Goal: Task Accomplishment & Management: Complete application form

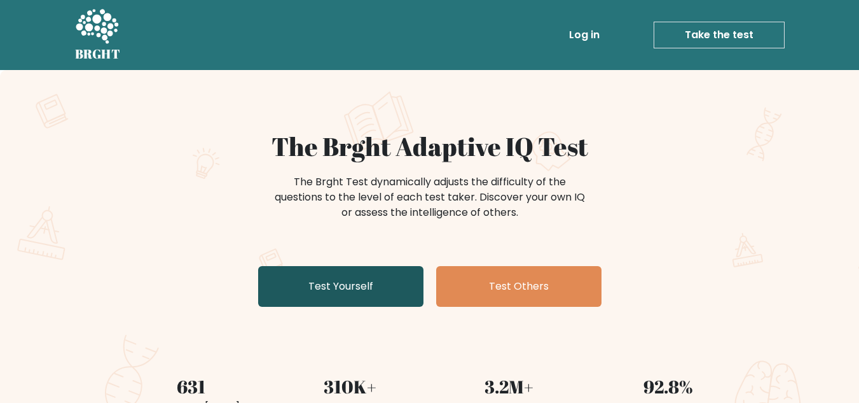
click at [373, 291] on link "Test Yourself" at bounding box center [340, 286] width 165 height 41
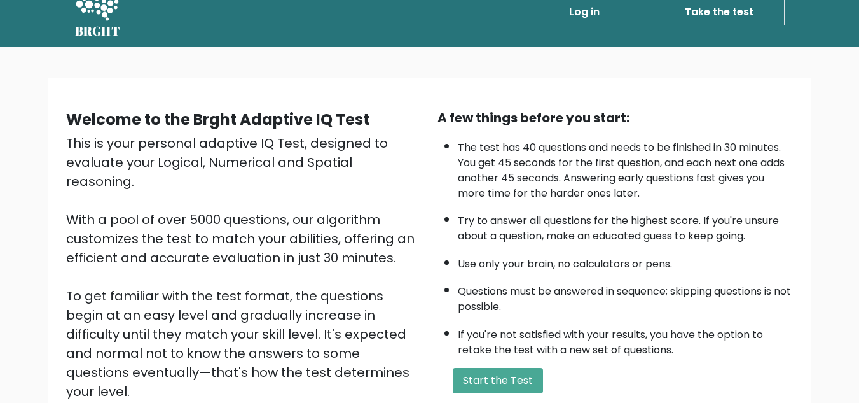
scroll to position [64, 0]
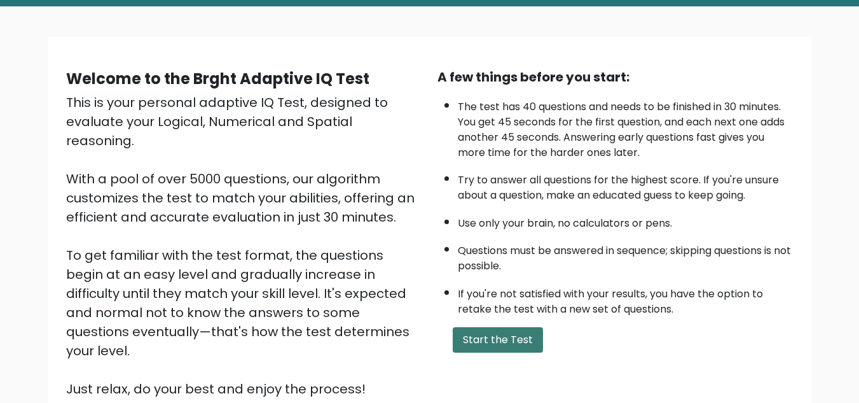
click at [506, 336] on button "Start the Test" at bounding box center [498, 339] width 90 height 25
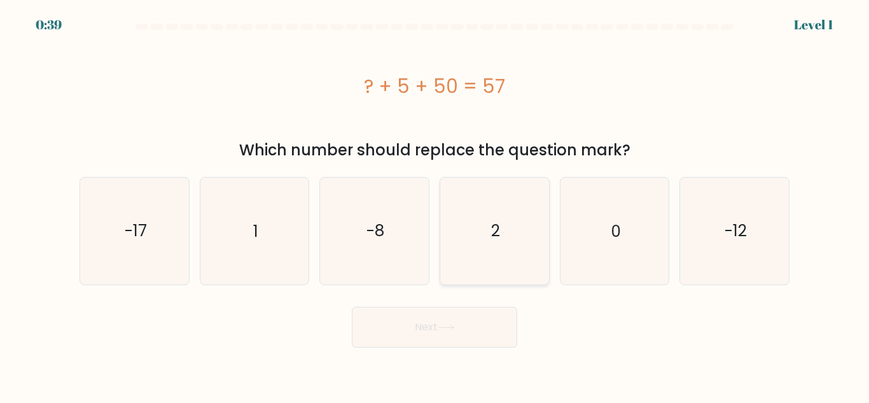
click at [495, 244] on icon "2" at bounding box center [494, 230] width 106 height 106
click at [435, 205] on input "d. 2" at bounding box center [434, 203] width 1 height 3
radio input "true"
click at [472, 328] on button "Next" at bounding box center [434, 327] width 165 height 41
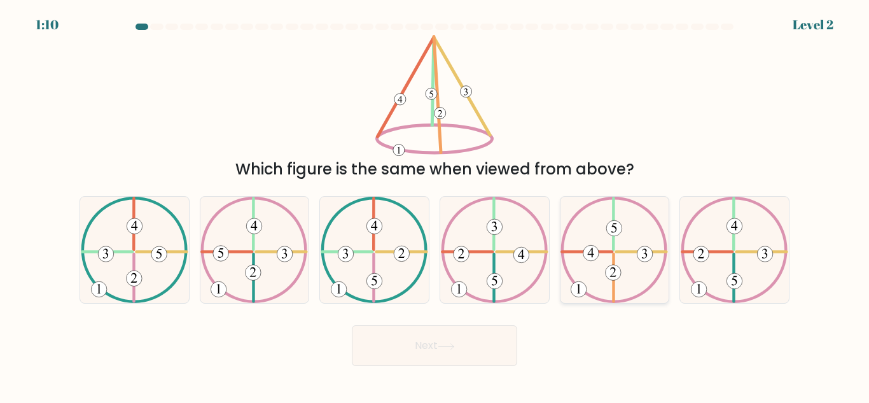
click at [617, 284] on icon at bounding box center [613, 250] width 107 height 106
click at [435, 205] on input "e." at bounding box center [434, 203] width 1 height 3
radio input "true"
click at [477, 340] on button "Next" at bounding box center [434, 345] width 165 height 41
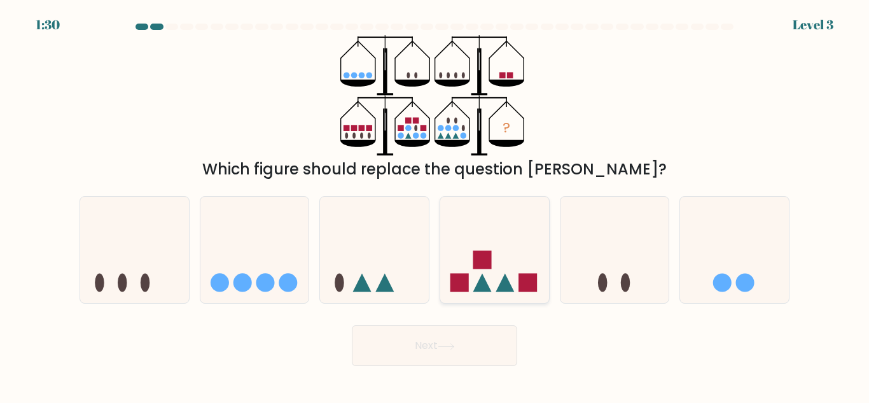
click at [505, 264] on icon at bounding box center [494, 250] width 109 height 90
click at [435, 205] on input "d." at bounding box center [434, 203] width 1 height 3
radio input "true"
drag, startPoint x: 448, startPoint y: 341, endPoint x: 457, endPoint y: 332, distance: 12.6
click at [448, 341] on button "Next" at bounding box center [434, 345] width 165 height 41
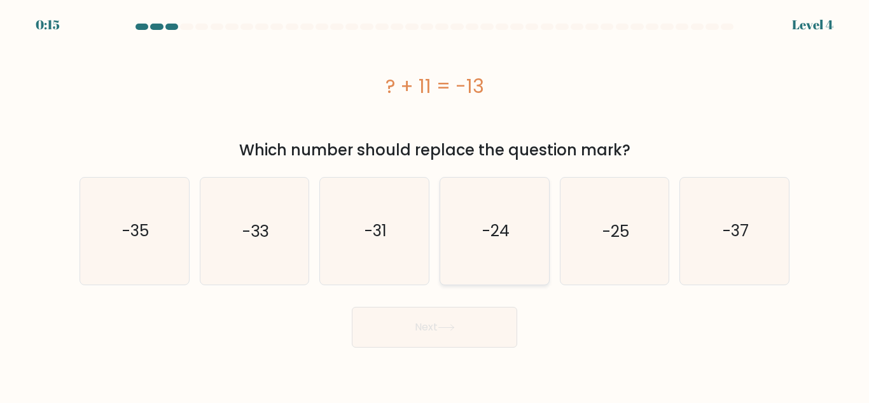
click at [481, 213] on icon "-24" at bounding box center [494, 230] width 106 height 106
click at [435, 205] on input "d. -24" at bounding box center [434, 203] width 1 height 3
radio input "true"
click at [430, 312] on button "Next" at bounding box center [434, 327] width 165 height 41
click at [408, 342] on button "Next" at bounding box center [434, 327] width 165 height 41
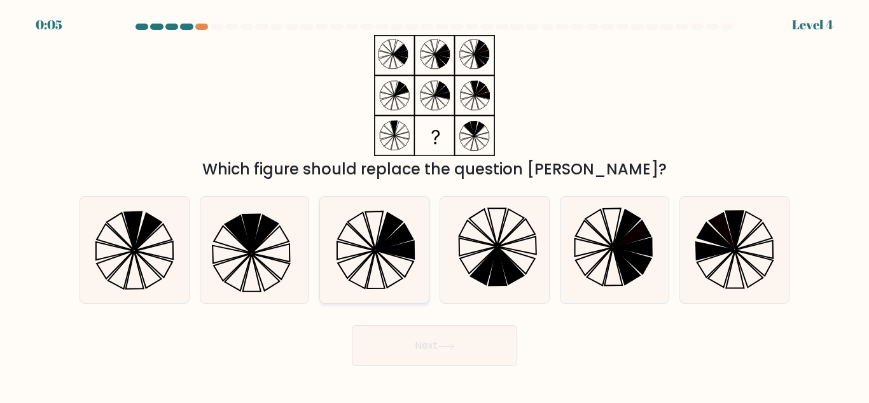
click at [381, 238] on icon at bounding box center [374, 250] width 106 height 106
click at [434, 205] on input "c." at bounding box center [434, 203] width 1 height 3
radio input "true"
drag, startPoint x: 420, startPoint y: 348, endPoint x: 418, endPoint y: 355, distance: 7.4
click at [424, 348] on button "Next" at bounding box center [434, 345] width 165 height 41
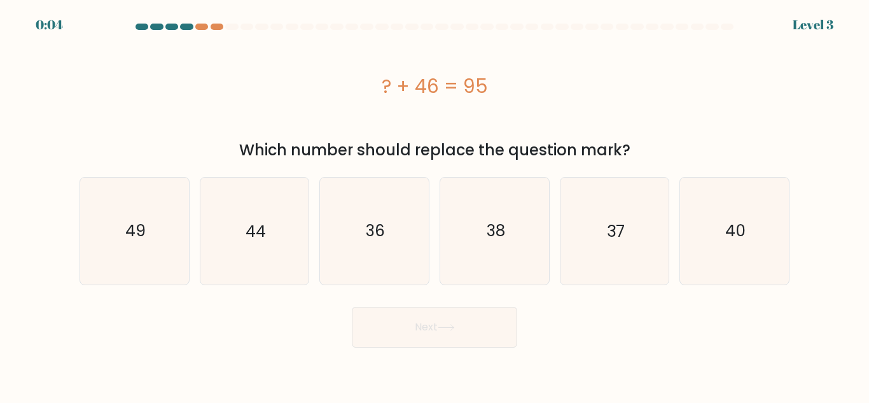
click at [423, 347] on body "0:04 Level 3 a." at bounding box center [434, 201] width 869 height 403
drag, startPoint x: 421, startPoint y: 86, endPoint x: 455, endPoint y: 86, distance: 34.3
click at [455, 86] on div "? + 46 = 95" at bounding box center [434, 86] width 710 height 29
click at [546, 79] on div "? + 46 = 95" at bounding box center [434, 86] width 710 height 29
click at [117, 267] on icon "49" at bounding box center [134, 230] width 106 height 106
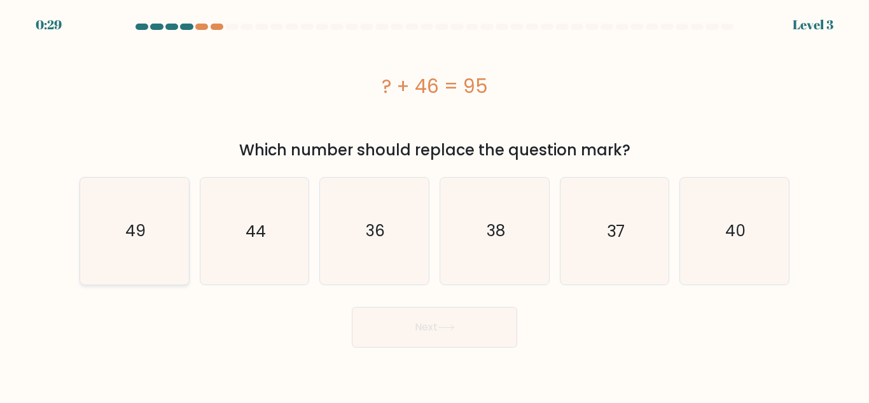
click at [434, 205] on input "a. 49" at bounding box center [434, 203] width 1 height 3
radio input "true"
click at [412, 341] on button "Next" at bounding box center [434, 327] width 165 height 41
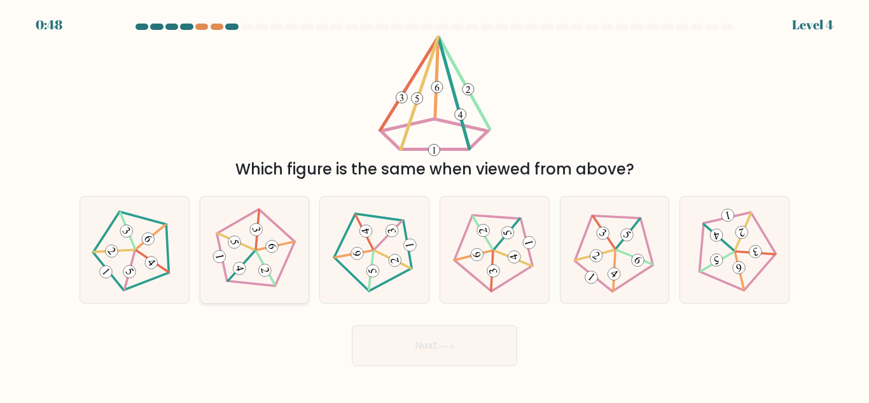
click at [258, 268] on icon at bounding box center [254, 249] width 85 height 85
click at [434, 205] on input "b." at bounding box center [434, 203] width 1 height 3
radio input "true"
click at [381, 355] on button "Next" at bounding box center [434, 345] width 165 height 41
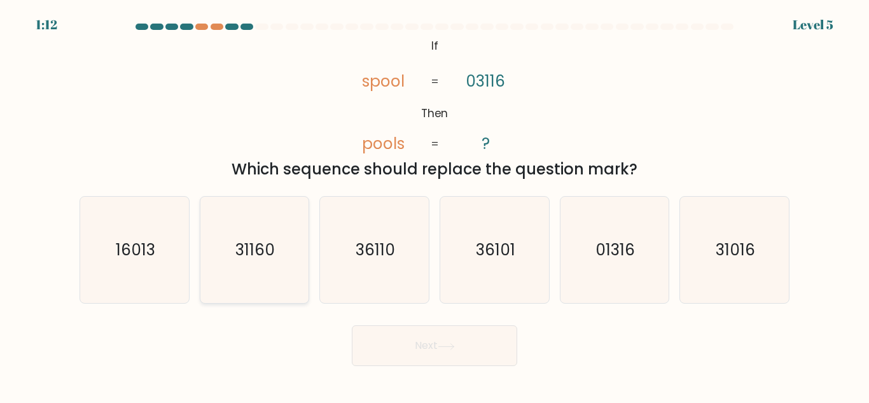
click at [268, 263] on icon "31160" at bounding box center [254, 250] width 106 height 106
click at [434, 205] on input "b. 31160" at bounding box center [434, 203] width 1 height 3
radio input "true"
click at [410, 362] on button "Next" at bounding box center [434, 345] width 165 height 41
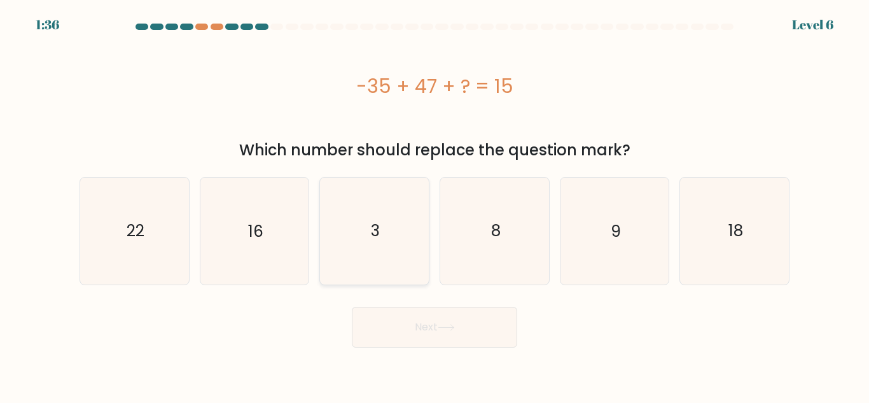
drag, startPoint x: 367, startPoint y: 204, endPoint x: 371, endPoint y: 240, distance: 35.8
click at [367, 205] on icon "3" at bounding box center [374, 230] width 106 height 106
click at [434, 205] on input "c. 3" at bounding box center [434, 203] width 1 height 3
radio input "true"
drag, startPoint x: 426, startPoint y: 343, endPoint x: 425, endPoint y: 335, distance: 8.4
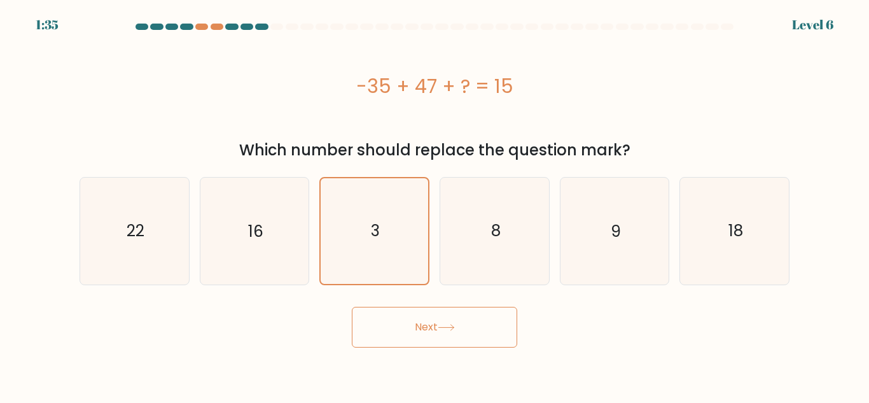
click at [426, 341] on button "Next" at bounding box center [434, 327] width 165 height 41
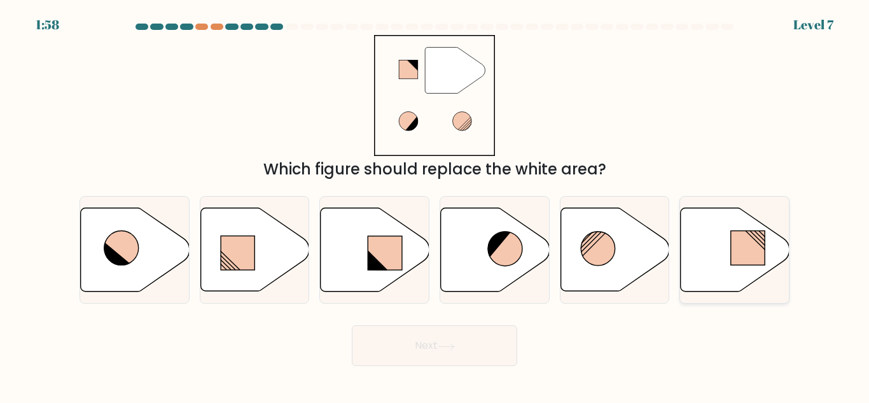
click at [731, 237] on icon at bounding box center [734, 249] width 109 height 85
click at [435, 205] on input "f." at bounding box center [434, 203] width 1 height 3
radio input "true"
click at [467, 354] on button "Next" at bounding box center [434, 345] width 165 height 41
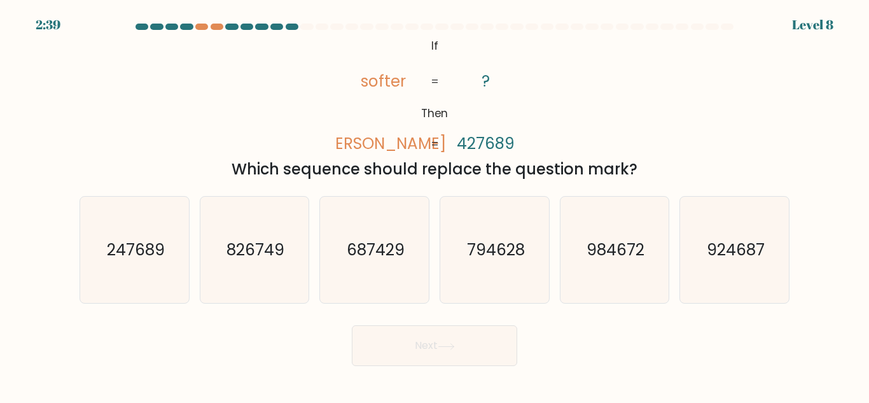
click at [201, 22] on div "2:39 Level 8" at bounding box center [434, 17] width 869 height 34
drag, startPoint x: 210, startPoint y: 21, endPoint x: 221, endPoint y: 21, distance: 11.4
click at [212, 21] on div "2:38 Level 8" at bounding box center [434, 17] width 869 height 34
drag, startPoint x: 221, startPoint y: 21, endPoint x: 212, endPoint y: 36, distance: 17.7
click at [212, 36] on body "2:38 Level 8 If" at bounding box center [434, 201] width 869 height 403
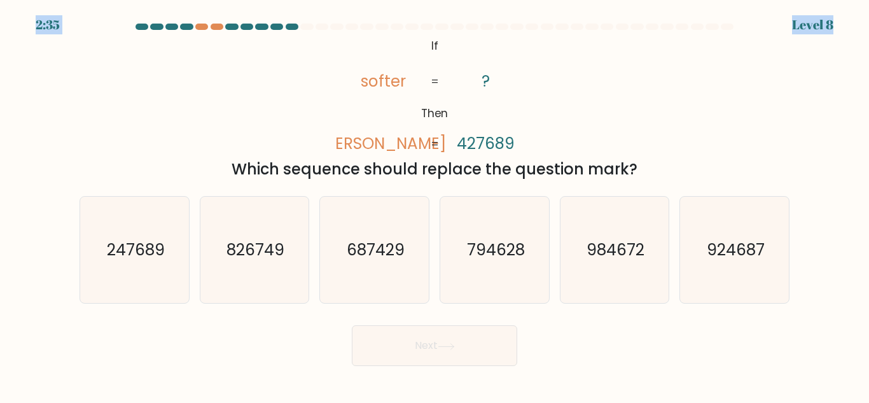
click at [312, 109] on div "@import url('https://fonts.googleapis.com/css?family=Abril+Fatface:400,100,100i…" at bounding box center [434, 108] width 725 height 146
click at [714, 221] on icon "924687" at bounding box center [734, 250] width 106 height 106
click at [740, 259] on text "924687" at bounding box center [736, 249] width 58 height 22
click at [435, 205] on input "f. 924687" at bounding box center [434, 203] width 1 height 3
radio input "true"
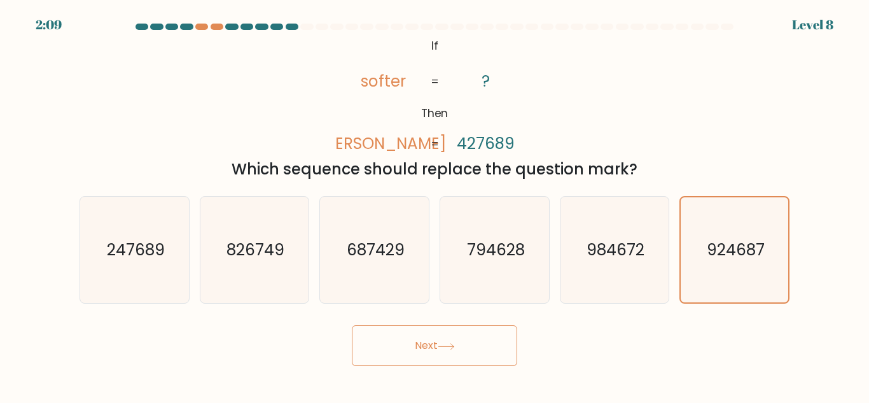
click at [491, 346] on button "Next" at bounding box center [434, 345] width 165 height 41
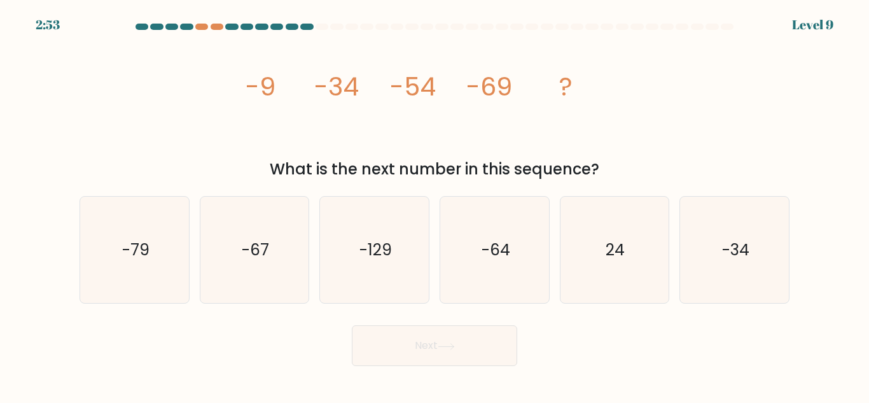
click at [415, 350] on button "Next" at bounding box center [434, 345] width 165 height 41
click at [378, 124] on icon "image/svg+xml -9 -34 -54 -69 ?" at bounding box center [435, 95] width 382 height 121
click at [126, 249] on text "-79" at bounding box center [134, 249] width 27 height 22
click at [434, 205] on input "a. -79" at bounding box center [434, 203] width 1 height 3
radio input "true"
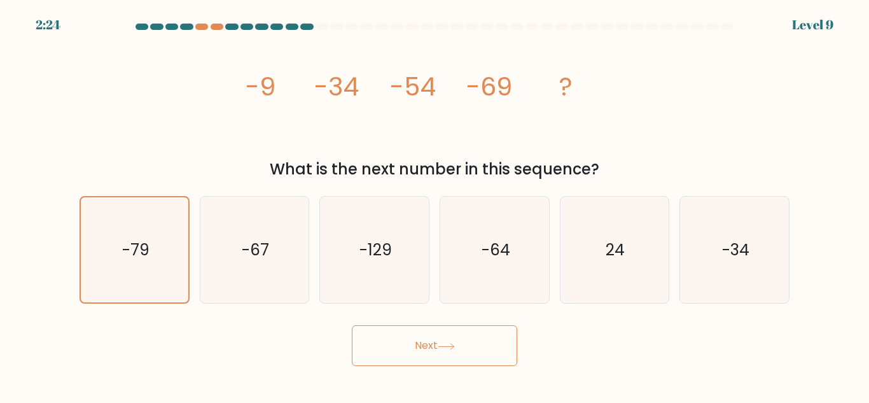
click at [366, 342] on button "Next" at bounding box center [434, 345] width 165 height 41
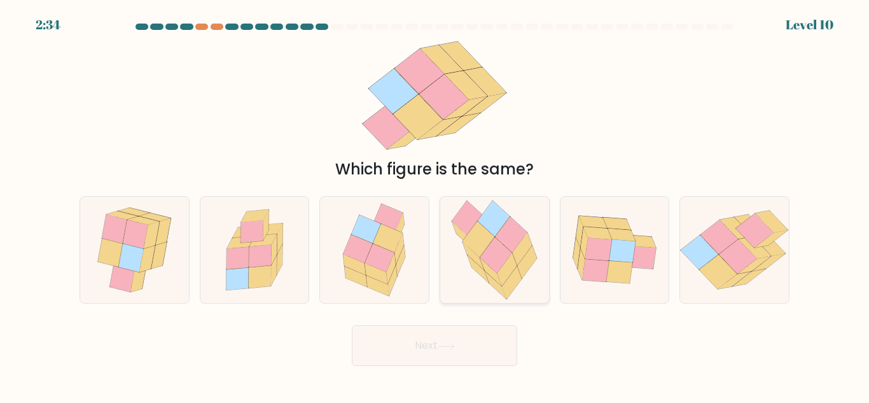
click at [511, 247] on icon at bounding box center [511, 235] width 32 height 36
click at [435, 205] on input "d." at bounding box center [434, 203] width 1 height 3
radio input "true"
click at [470, 370] on body "2:33 Level 10" at bounding box center [434, 201] width 869 height 403
click at [472, 341] on button "Next" at bounding box center [434, 345] width 165 height 41
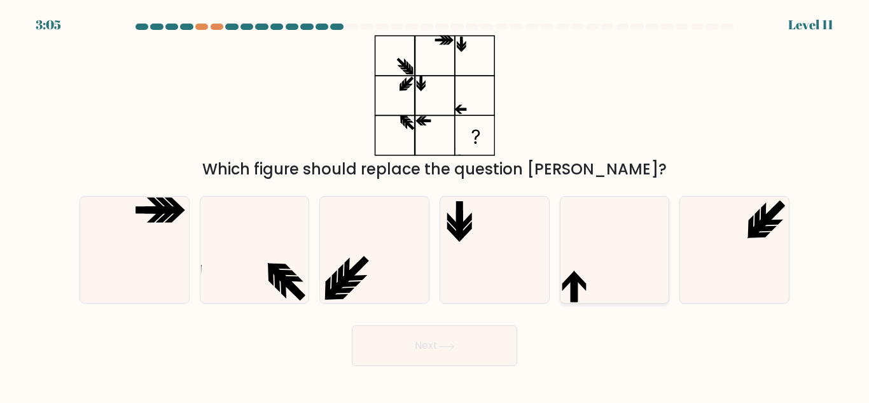
drag, startPoint x: 601, startPoint y: 222, endPoint x: 602, endPoint y: 231, distance: 9.0
click at [602, 222] on icon at bounding box center [614, 250] width 106 height 106
click at [435, 205] on input "e." at bounding box center [434, 203] width 1 height 3
radio input "true"
click at [495, 350] on button "Next" at bounding box center [434, 345] width 165 height 41
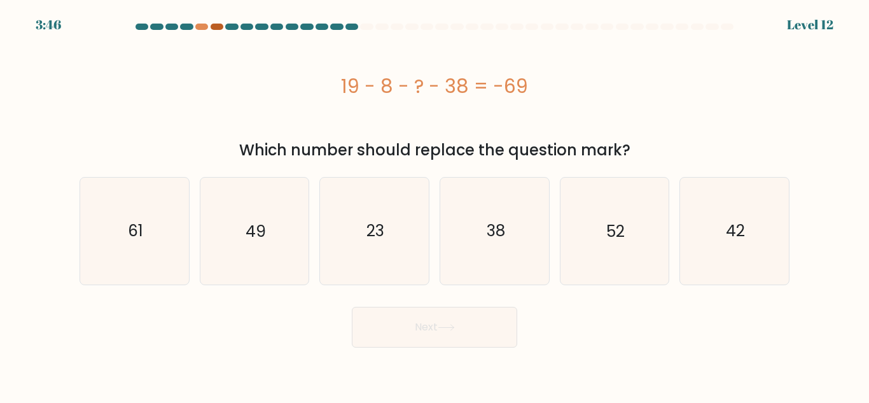
click at [216, 24] on div at bounding box center [216, 27] width 13 height 6
click at [247, 27] on div at bounding box center [246, 27] width 13 height 6
click at [249, 27] on div at bounding box center [246, 27] width 13 height 6
drag, startPoint x: 249, startPoint y: 27, endPoint x: 365, endPoint y: 16, distance: 116.9
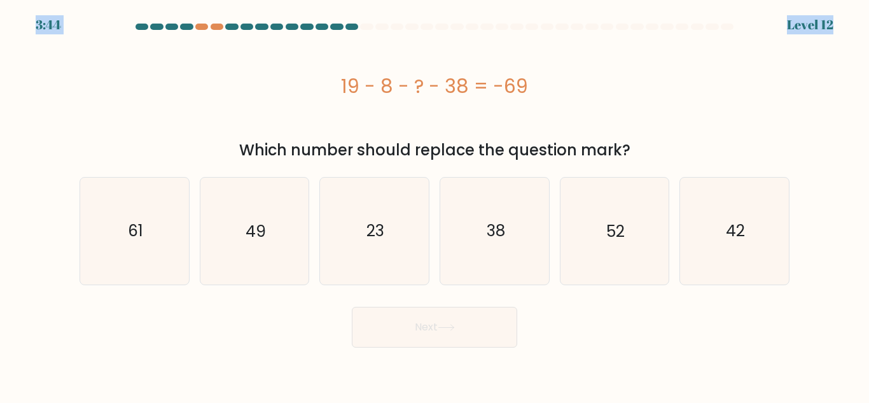
click at [365, 16] on body "3:44 Level 12" at bounding box center [434, 201] width 869 height 403
drag, startPoint x: 244, startPoint y: 109, endPoint x: 169, endPoint y: 125, distance: 77.3
click at [213, 104] on div "19 - 8 - ? - 38 = -69" at bounding box center [434, 86] width 710 height 102
click at [705, 227] on icon "42" at bounding box center [734, 230] width 106 height 106
click at [435, 205] on input "f. 42" at bounding box center [434, 203] width 1 height 3
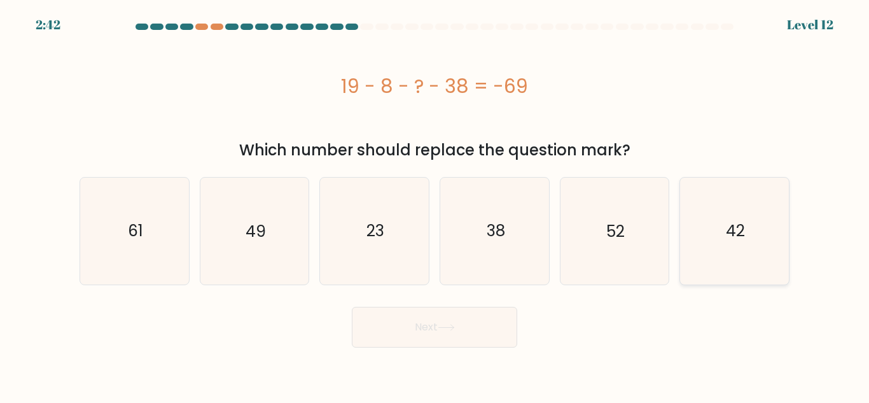
radio input "true"
click at [483, 340] on button "Next" at bounding box center [434, 327] width 165 height 41
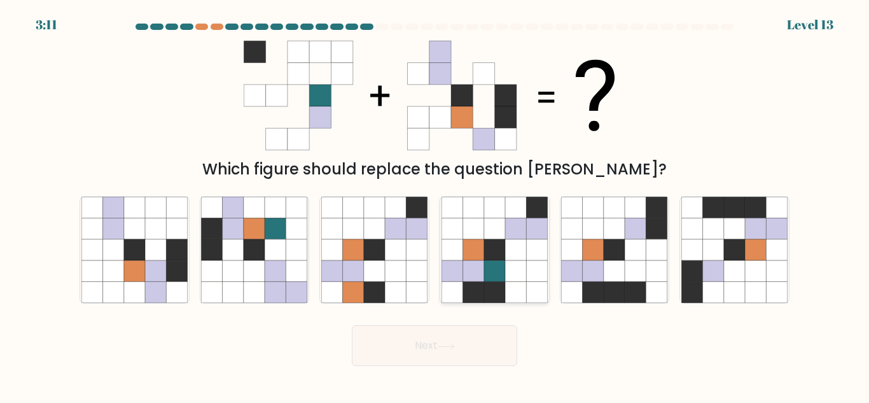
click at [466, 231] on icon at bounding box center [472, 228] width 21 height 21
click at [435, 205] on input "d." at bounding box center [434, 203] width 1 height 3
radio input "true"
click at [417, 352] on button "Next" at bounding box center [434, 345] width 165 height 41
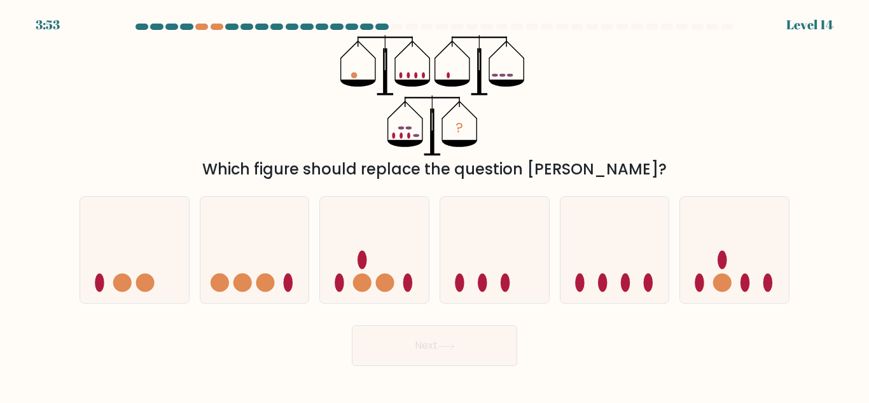
drag, startPoint x: 340, startPoint y: 215, endPoint x: 401, endPoint y: 319, distance: 120.6
click at [343, 215] on icon at bounding box center [374, 250] width 109 height 90
click at [434, 205] on input "c." at bounding box center [434, 203] width 1 height 3
radio input "true"
click at [492, 261] on icon at bounding box center [494, 250] width 109 height 90
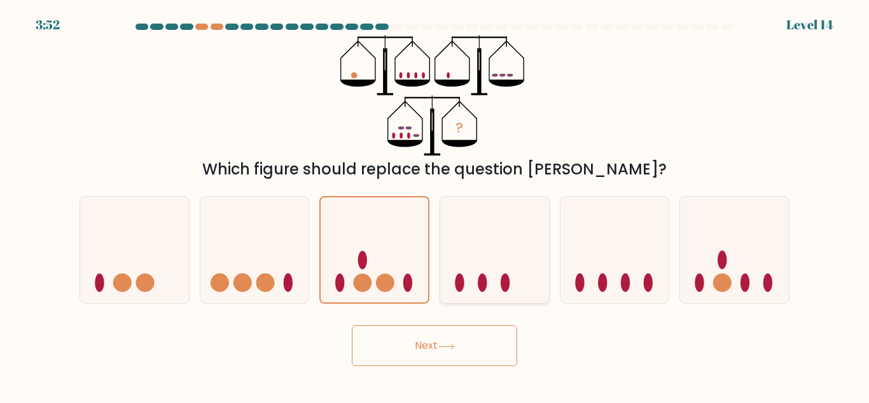
click at [435, 205] on input "d." at bounding box center [434, 203] width 1 height 3
radio input "true"
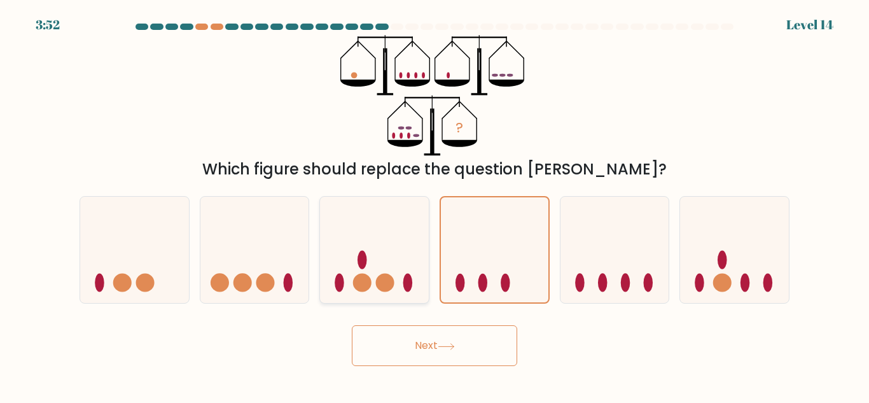
click at [378, 245] on icon at bounding box center [374, 250] width 109 height 90
click at [434, 205] on input "c." at bounding box center [434, 203] width 1 height 3
radio input "true"
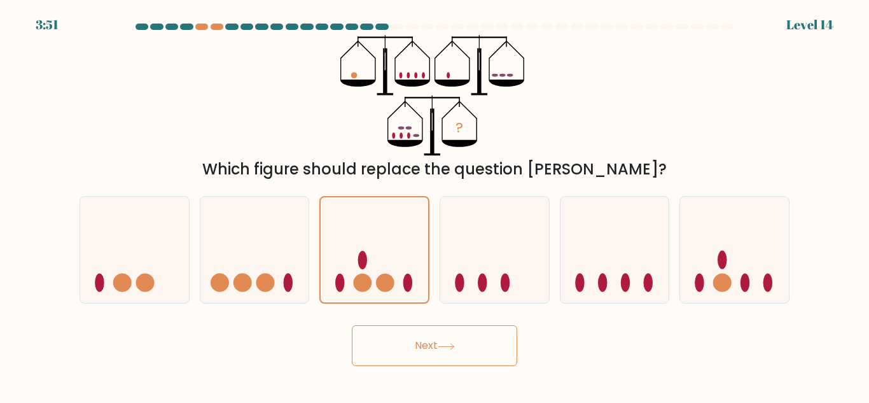
drag, startPoint x: 398, startPoint y: 342, endPoint x: 406, endPoint y: 263, distance: 79.9
click at [399, 343] on button "Next" at bounding box center [434, 345] width 165 height 41
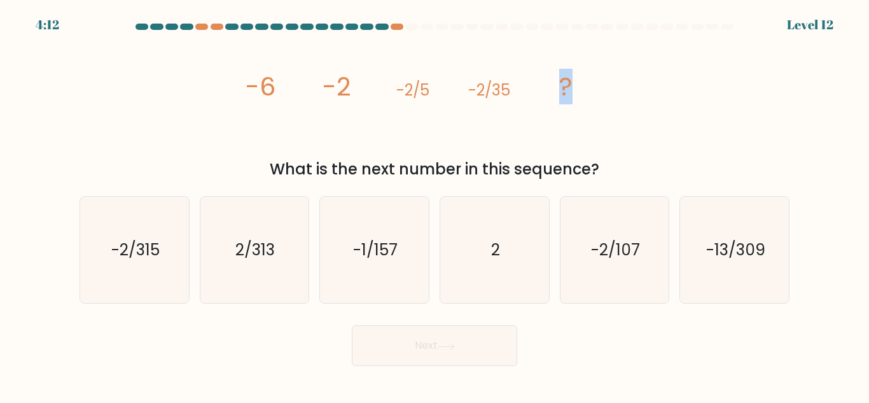
drag, startPoint x: 554, startPoint y: 95, endPoint x: 536, endPoint y: 12, distance: 85.2
click at [534, 78] on icon "image/svg+xml -6 -2 -2/5 -2/35 ?" at bounding box center [435, 95] width 382 height 121
click at [479, 112] on icon "image/svg+xml -6 -2 -2/5 -2/35 ?" at bounding box center [435, 95] width 382 height 121
drag, startPoint x: 479, startPoint y: 112, endPoint x: 404, endPoint y: 158, distance: 87.4
drag, startPoint x: 404, startPoint y: 158, endPoint x: 384, endPoint y: 149, distance: 22.2
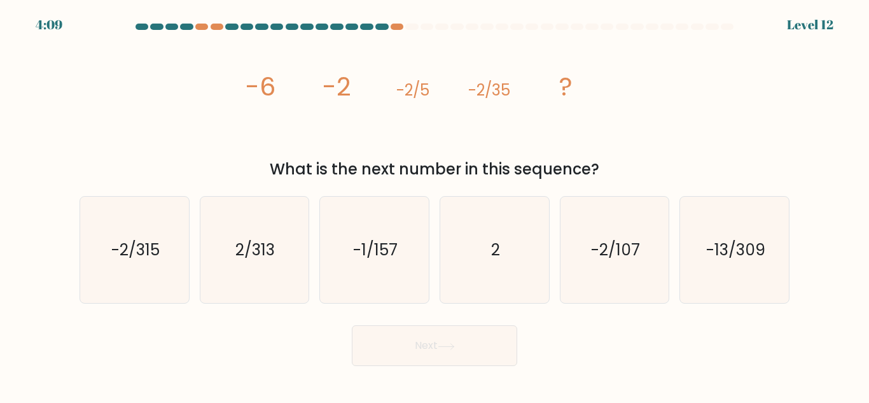
click at [384, 149] on icon "image/svg+xml -6 -2 -2/5 -2/35 ?" at bounding box center [435, 95] width 382 height 121
click at [281, 240] on icon "2/313" at bounding box center [254, 250] width 106 height 106
click at [434, 205] on input "b. 2/313" at bounding box center [434, 203] width 1 height 3
radio input "true"
drag, startPoint x: 396, startPoint y: 292, endPoint x: 478, endPoint y: 292, distance: 82.0
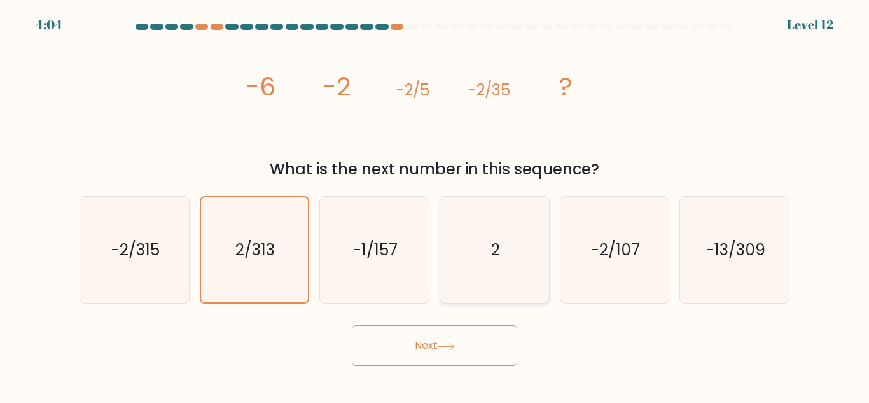
click at [398, 293] on icon "-1/157" at bounding box center [374, 250] width 106 height 106
click at [434, 205] on input "c. -1/157" at bounding box center [434, 203] width 1 height 3
radio input "true"
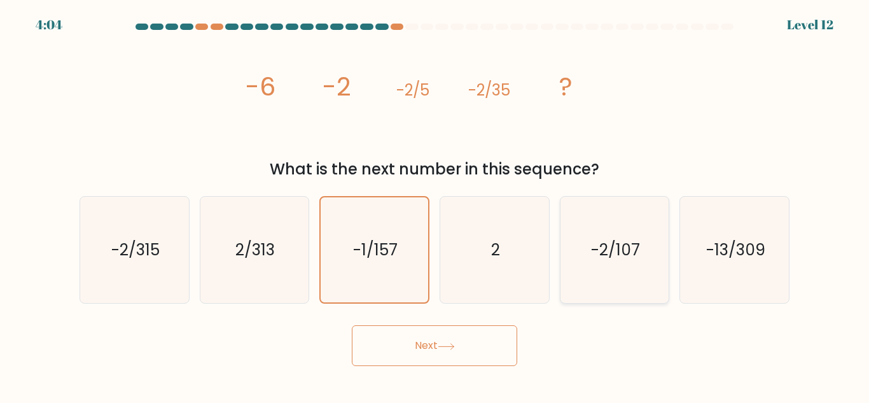
drag, startPoint x: 492, startPoint y: 285, endPoint x: 588, endPoint y: 270, distance: 97.8
click at [503, 282] on icon "2" at bounding box center [494, 250] width 106 height 106
click at [638, 265] on icon "-2/107" at bounding box center [614, 250] width 106 height 106
drag, startPoint x: 725, startPoint y: 263, endPoint x: 755, endPoint y: 263, distance: 29.9
click at [735, 263] on icon "-13/309" at bounding box center [734, 250] width 106 height 106
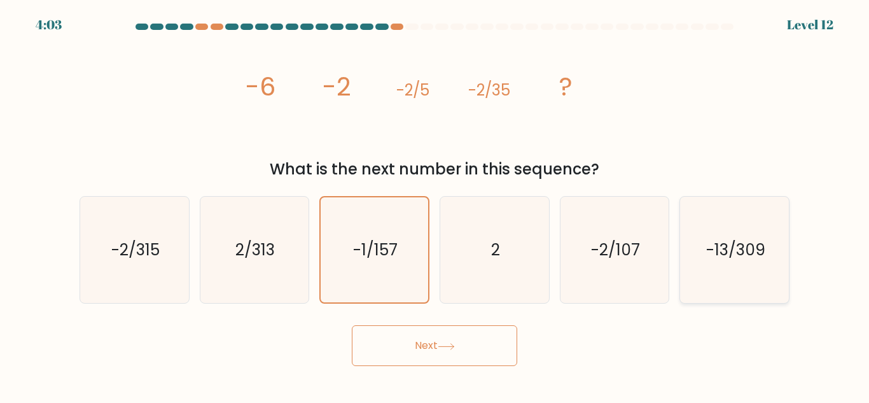
drag, startPoint x: 767, startPoint y: 263, endPoint x: 714, endPoint y: 284, distance: 56.8
click at [769, 263] on icon "-13/309" at bounding box center [734, 250] width 106 height 106
click at [435, 205] on input "f. -13/309" at bounding box center [434, 203] width 1 height 3
radio input "true"
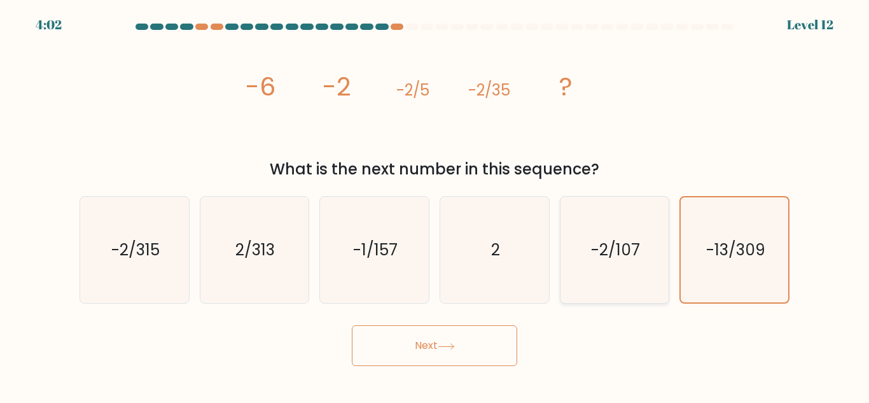
click at [600, 289] on icon "-2/107" at bounding box center [614, 250] width 106 height 106
click at [435, 205] on input "e. -2/107" at bounding box center [434, 203] width 1 height 3
radio input "true"
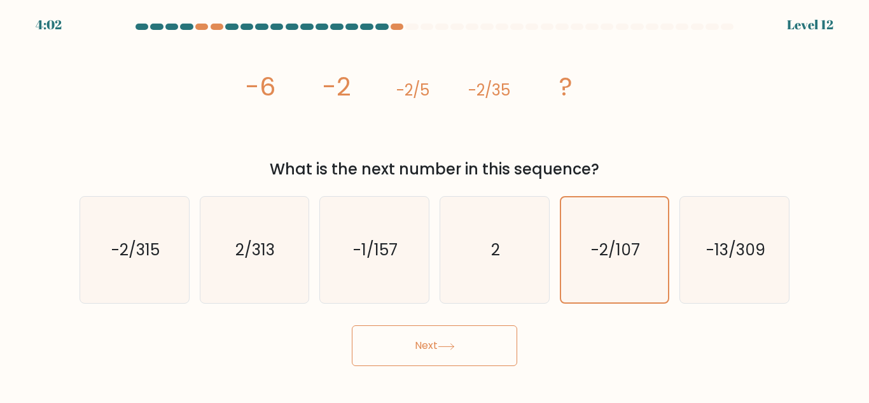
click at [445, 325] on button "Next" at bounding box center [434, 345] width 165 height 41
click at [446, 335] on button "Next" at bounding box center [434, 345] width 165 height 41
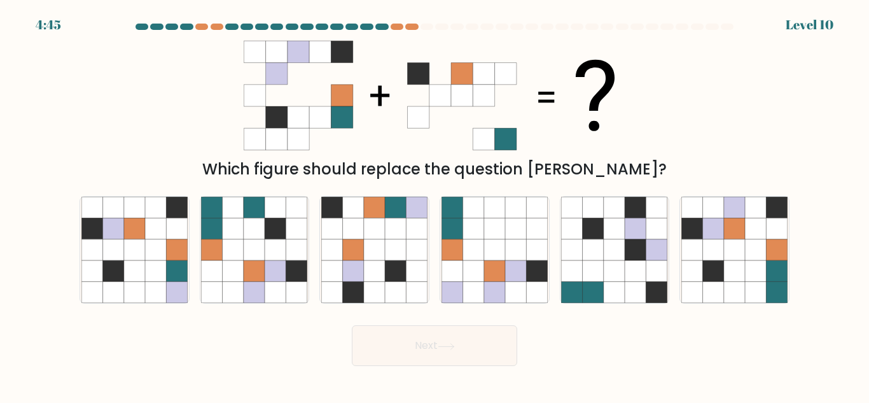
drag, startPoint x: 364, startPoint y: 232, endPoint x: 388, endPoint y: 361, distance: 131.3
click at [368, 233] on icon at bounding box center [374, 228] width 21 height 21
click at [434, 205] on input "c." at bounding box center [434, 203] width 1 height 3
radio input "true"
click at [420, 377] on body "4:45 Level 10" at bounding box center [434, 201] width 869 height 403
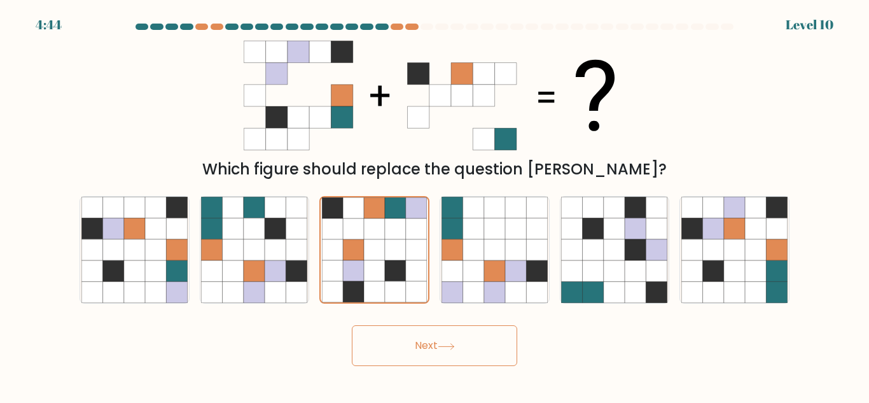
click at [431, 349] on button "Next" at bounding box center [434, 345] width 165 height 41
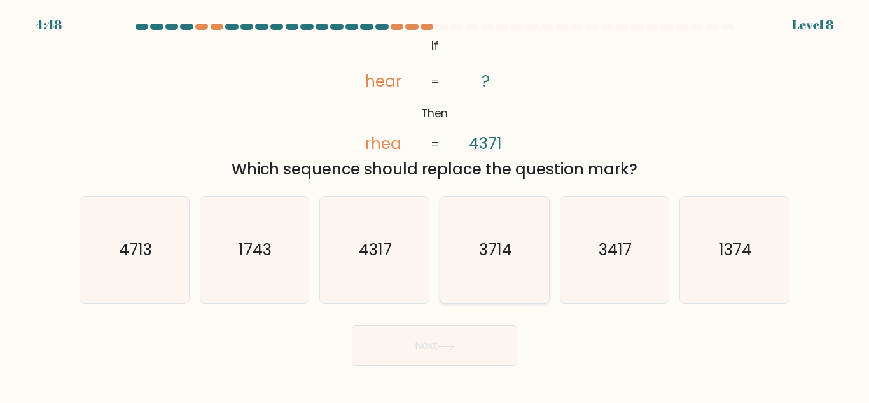
click at [509, 241] on text "3714" at bounding box center [495, 249] width 33 height 22
click at [435, 205] on input "d. 3714" at bounding box center [434, 203] width 1 height 3
radio input "true"
drag, startPoint x: 503, startPoint y: 354, endPoint x: 546, endPoint y: 359, distance: 43.5
click at [504, 352] on button "Next" at bounding box center [434, 345] width 165 height 41
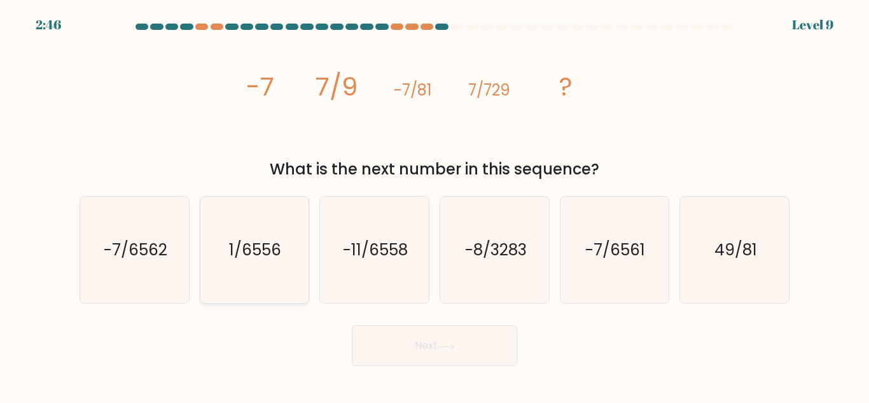
drag, startPoint x: 238, startPoint y: 237, endPoint x: 271, endPoint y: 238, distance: 33.1
click at [242, 237] on icon "1/6556" at bounding box center [254, 250] width 106 height 106
drag, startPoint x: 432, startPoint y: 366, endPoint x: 434, endPoint y: 319, distance: 47.1
click at [432, 354] on body "2:45 Level 9" at bounding box center [434, 201] width 869 height 403
drag, startPoint x: 435, startPoint y: 351, endPoint x: 436, endPoint y: 341, distance: 10.3
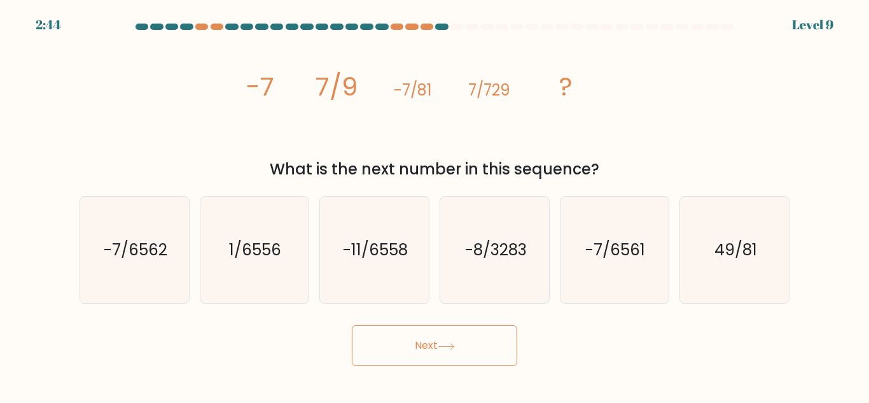
click at [436, 344] on button "Next" at bounding box center [434, 345] width 165 height 41
drag, startPoint x: 474, startPoint y: 259, endPoint x: 458, endPoint y: 330, distance: 73.0
click at [474, 263] on icon "-8/3283" at bounding box center [494, 250] width 106 height 106
click at [435, 205] on input "d. -8/3283" at bounding box center [434, 203] width 1 height 3
radio input "true"
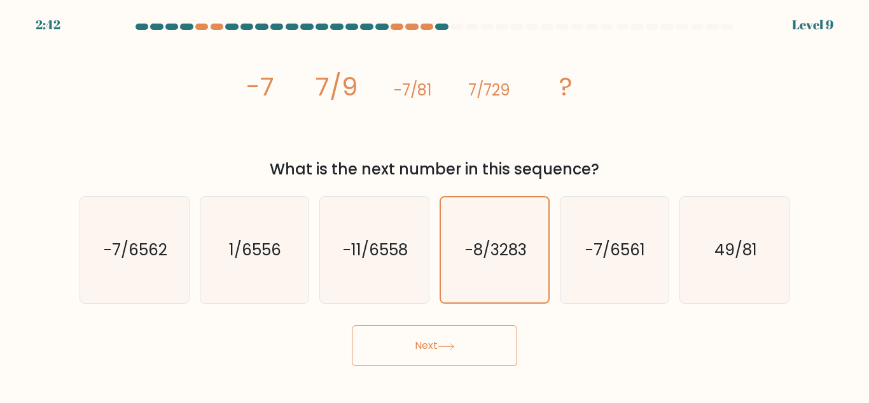
drag, startPoint x: 459, startPoint y: 331, endPoint x: 464, endPoint y: 306, distance: 25.8
click at [462, 317] on form at bounding box center [434, 195] width 869 height 342
click at [473, 267] on icon "-8/3283" at bounding box center [494, 249] width 105 height 105
click at [435, 205] on input "d. -8/3283" at bounding box center [434, 203] width 1 height 3
drag, startPoint x: 386, startPoint y: 240, endPoint x: 401, endPoint y: 289, distance: 51.1
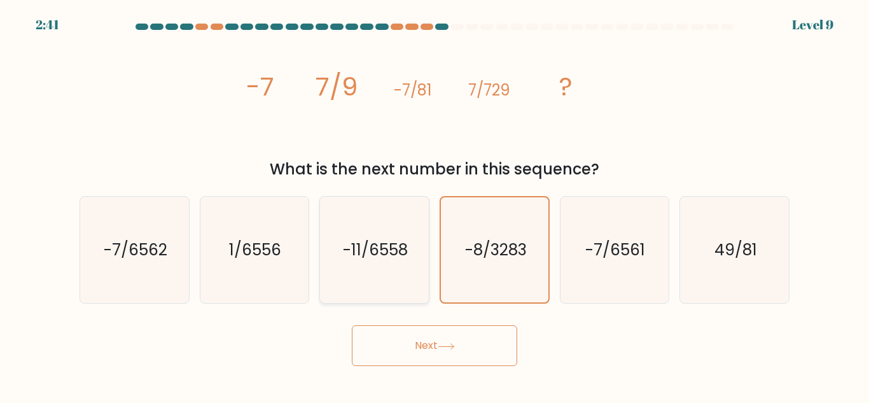
click at [388, 245] on text "-11/6558" at bounding box center [375, 249] width 65 height 22
click at [434, 205] on input "c. -11/6558" at bounding box center [434, 203] width 1 height 3
radio input "true"
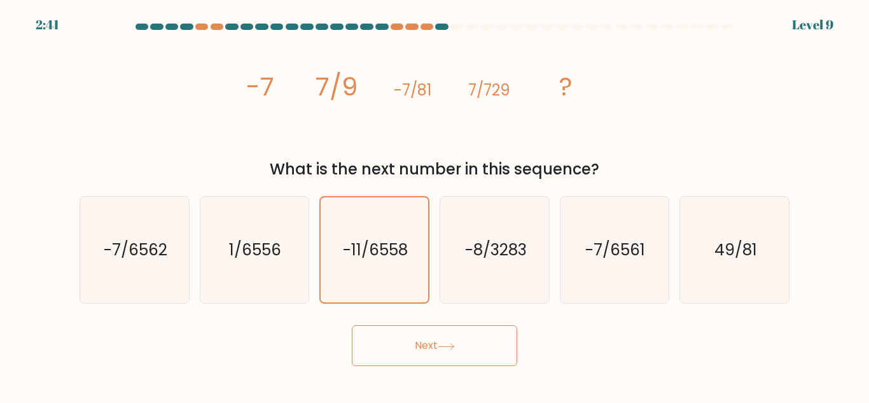
drag, startPoint x: 429, startPoint y: 345, endPoint x: 428, endPoint y: 310, distance: 35.0
click at [431, 343] on button "Next" at bounding box center [434, 345] width 165 height 41
drag, startPoint x: 447, startPoint y: 273, endPoint x: 446, endPoint y: 284, distance: 11.5
click at [447, 278] on icon "-8/3283" at bounding box center [494, 250] width 106 height 106
click at [435, 205] on input "d. -8/3283" at bounding box center [434, 203] width 1 height 3
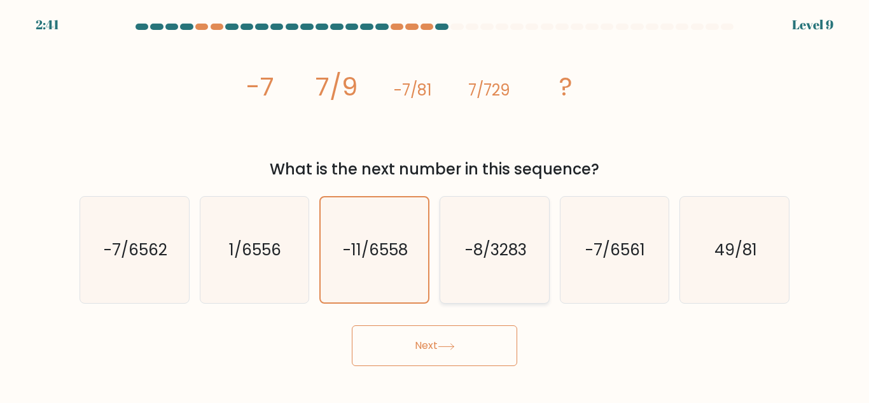
radio input "true"
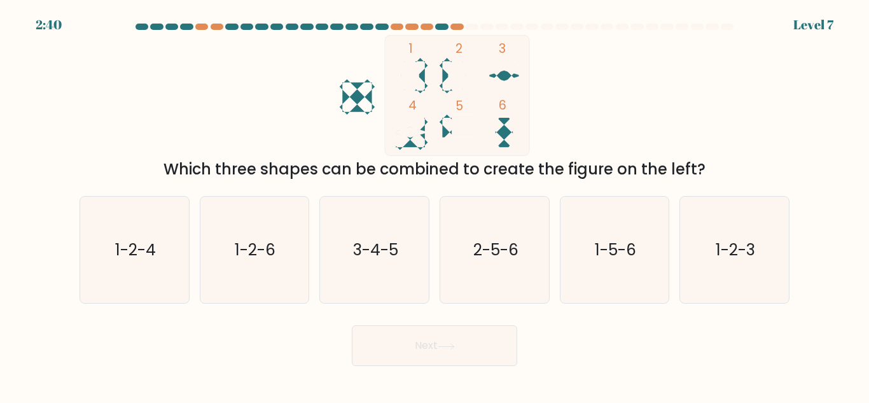
click at [436, 329] on button "Next" at bounding box center [434, 345] width 165 height 41
click at [403, 267] on icon "3-4-5" at bounding box center [374, 250] width 106 height 106
click at [434, 205] on input "c. 3-4-5" at bounding box center [434, 203] width 1 height 3
radio input "true"
drag, startPoint x: 419, startPoint y: 348, endPoint x: 436, endPoint y: 326, distance: 28.1
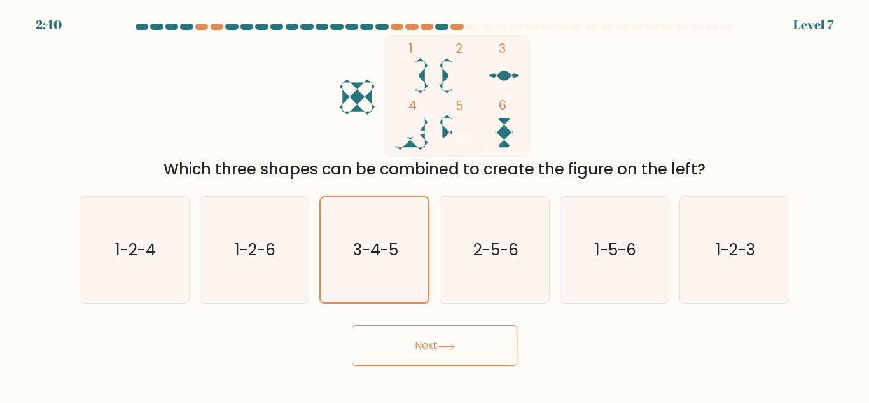
click at [420, 349] on button "Next" at bounding box center [434, 345] width 165 height 41
drag, startPoint x: 469, startPoint y: 283, endPoint x: 463, endPoint y: 339, distance: 56.3
click at [467, 305] on form at bounding box center [434, 195] width 869 height 342
click at [463, 340] on button "Next" at bounding box center [434, 345] width 165 height 41
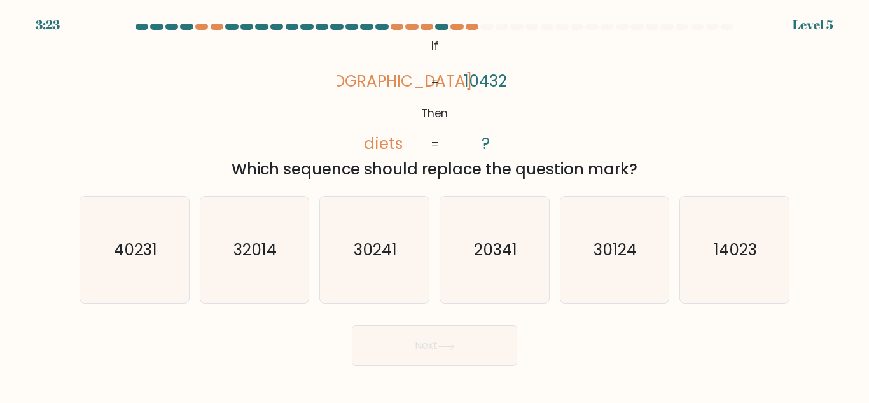
drag, startPoint x: 217, startPoint y: 261, endPoint x: 329, endPoint y: 308, distance: 121.1
click at [223, 255] on icon "32014" at bounding box center [254, 250] width 106 height 106
click at [434, 205] on input "b. 32014" at bounding box center [434, 203] width 1 height 3
radio input "true"
drag, startPoint x: 376, startPoint y: 346, endPoint x: 385, endPoint y: 346, distance: 9.5
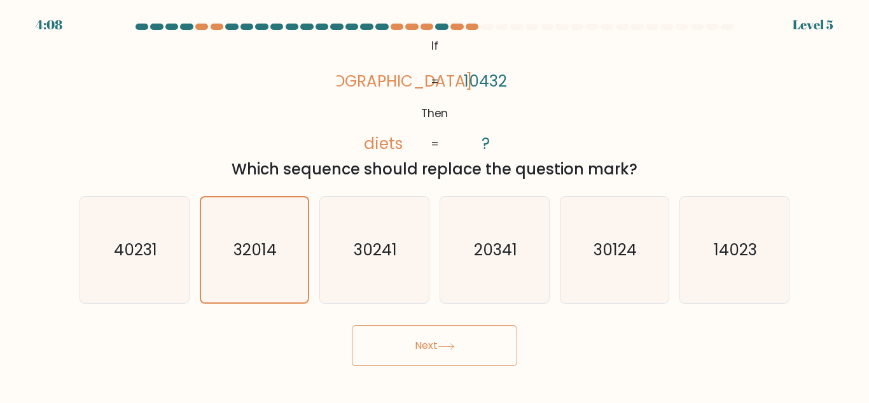
click at [383, 346] on button "Next" at bounding box center [434, 345] width 165 height 41
click at [389, 346] on button "Next" at bounding box center [434, 345] width 165 height 41
click at [394, 339] on button "Next" at bounding box center [434, 345] width 165 height 41
click at [399, 333] on button "Next" at bounding box center [434, 345] width 165 height 41
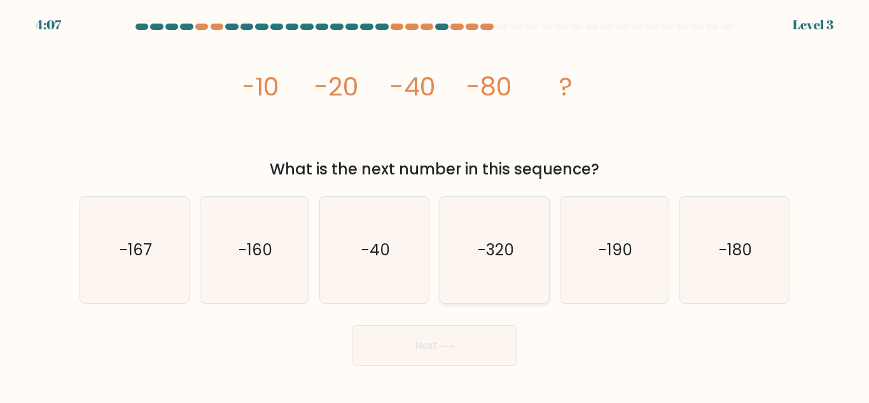
drag, startPoint x: 483, startPoint y: 224, endPoint x: 488, endPoint y: 251, distance: 27.8
click at [487, 229] on icon "-320" at bounding box center [494, 250] width 106 height 106
click at [435, 205] on input "d. -320" at bounding box center [434, 203] width 1 height 3
radio input "true"
click at [483, 341] on button "Next" at bounding box center [434, 345] width 165 height 41
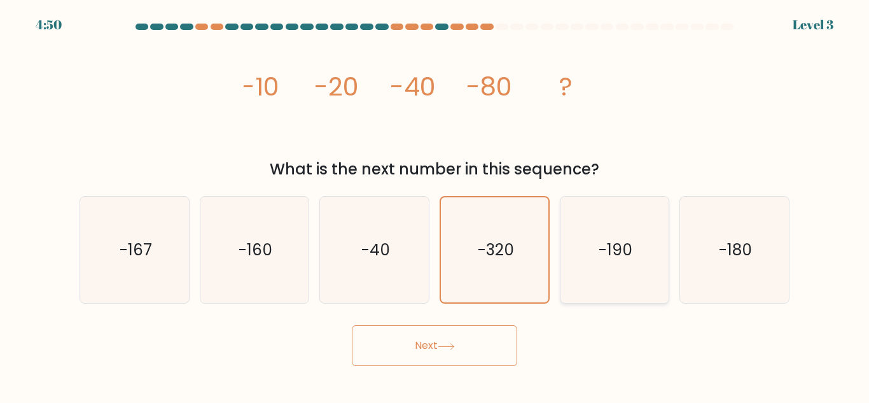
click at [590, 259] on icon "-190" at bounding box center [614, 250] width 106 height 106
click at [435, 205] on input "e. -190" at bounding box center [434, 203] width 1 height 3
radio input "true"
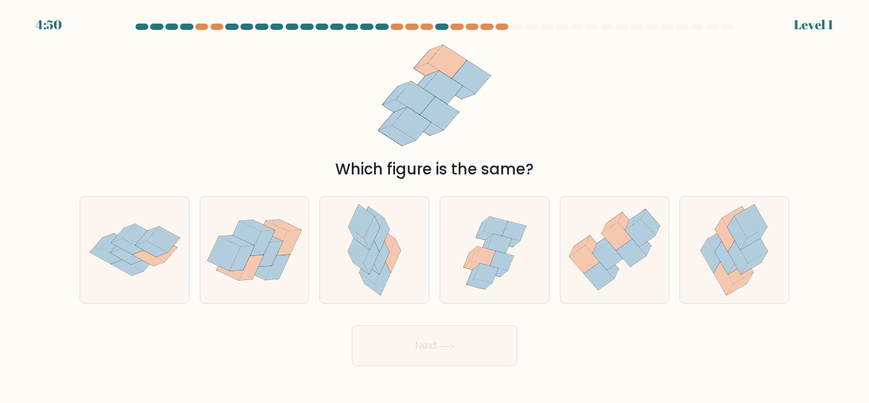
click at [492, 338] on button "Next" at bounding box center [434, 345] width 165 height 41
click at [643, 122] on div "Which figure is the same?" at bounding box center [434, 108] width 725 height 146
